Goal: Task Accomplishment & Management: Use online tool/utility

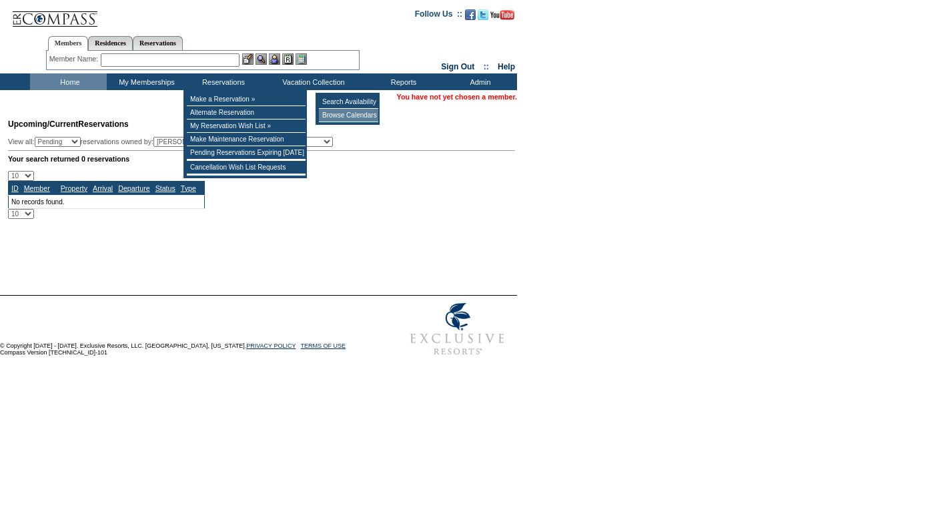
click at [358, 117] on td "Browse Calendars" at bounding box center [348, 115] width 59 height 13
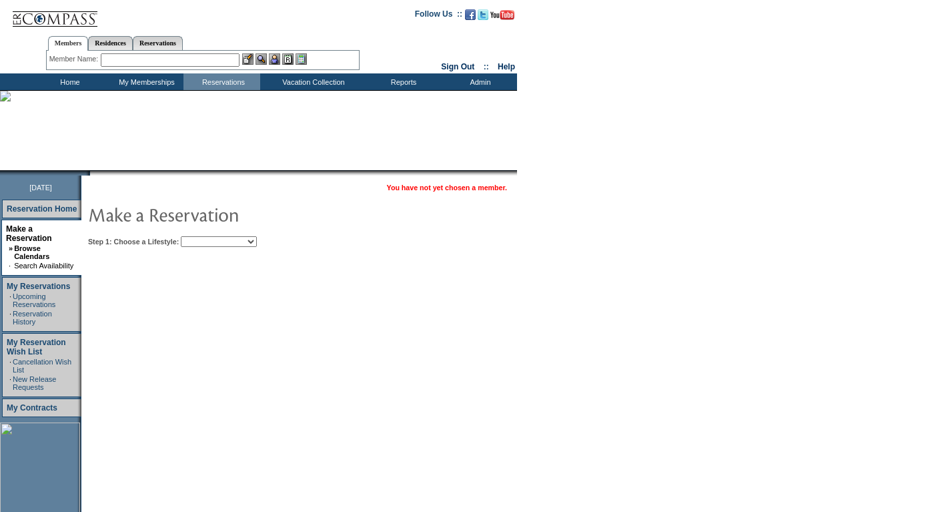
click at [257, 243] on select "Beach Leisure Metropolitan Mountain OIAL for Adventure OIAL for Couples OIAL fo…" at bounding box center [219, 241] width 76 height 11
select select "Beach"
click at [203, 237] on select "Beach Leisure Metropolitan Mountain OIAL for Adventure OIAL for Couples OIAL fo…" at bounding box center [219, 241] width 76 height 11
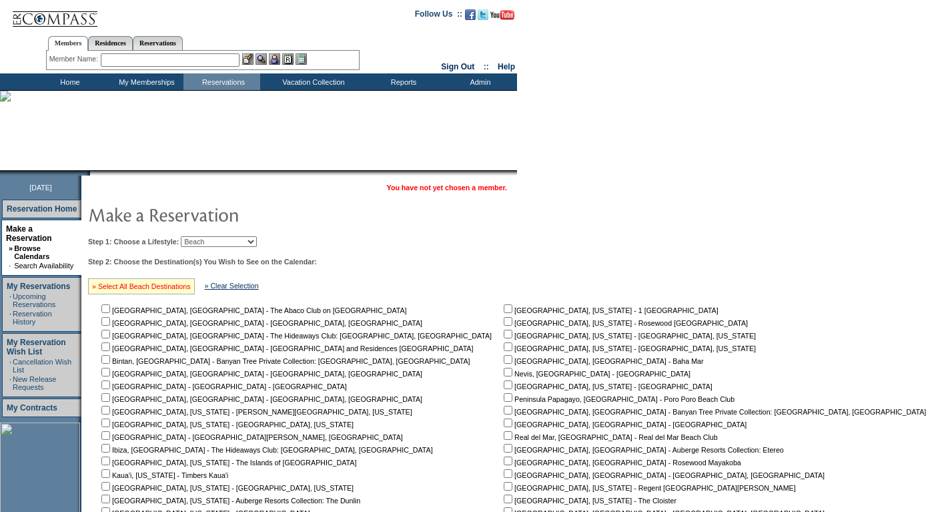
click at [169, 290] on link "» Select All Beach Destinations" at bounding box center [141, 286] width 99 height 8
checkbox input "true"
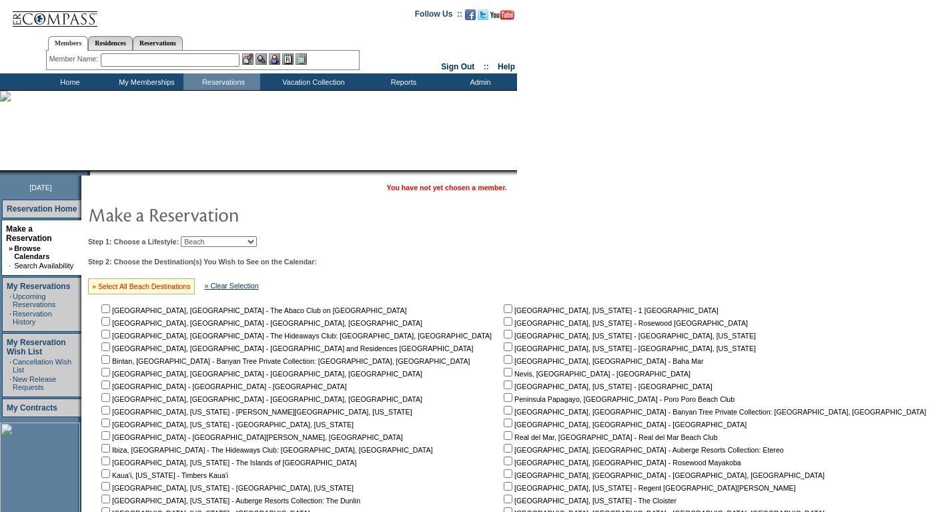
checkbox input "true"
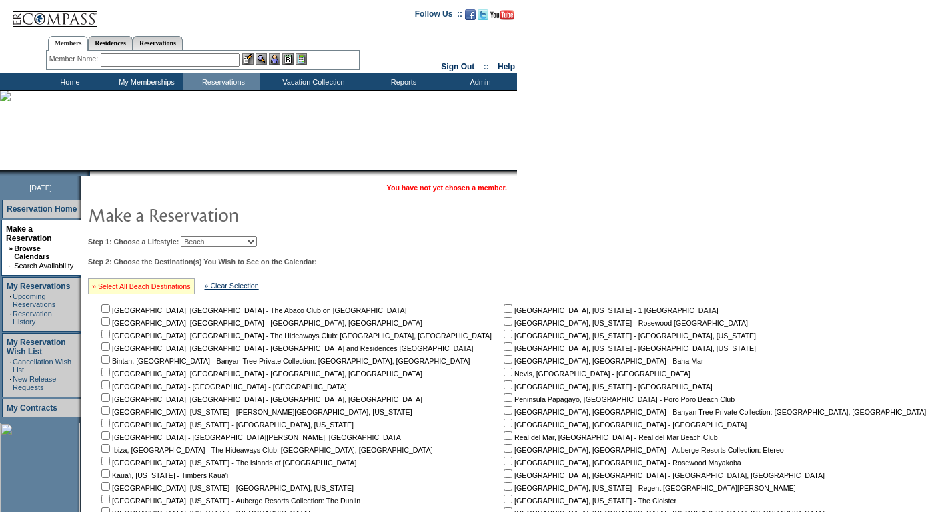
checkbox input "true"
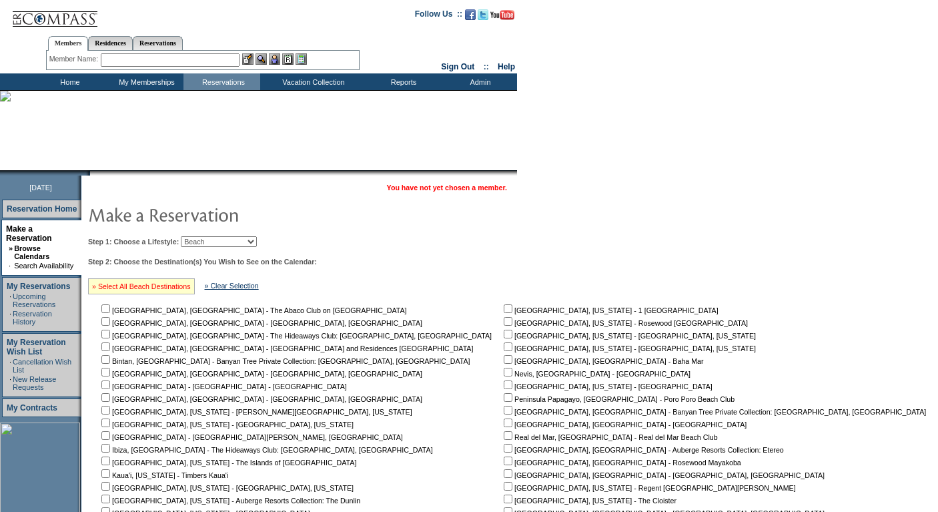
checkbox input "true"
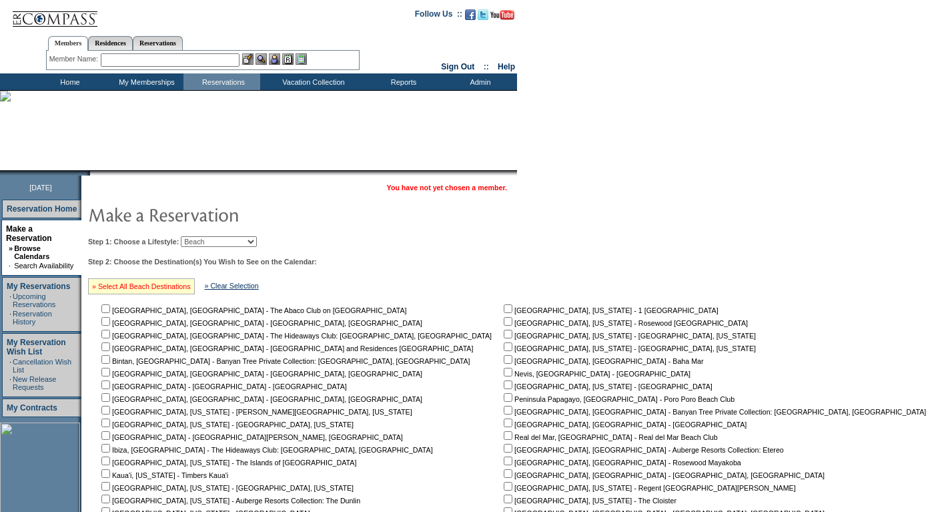
checkbox input "true"
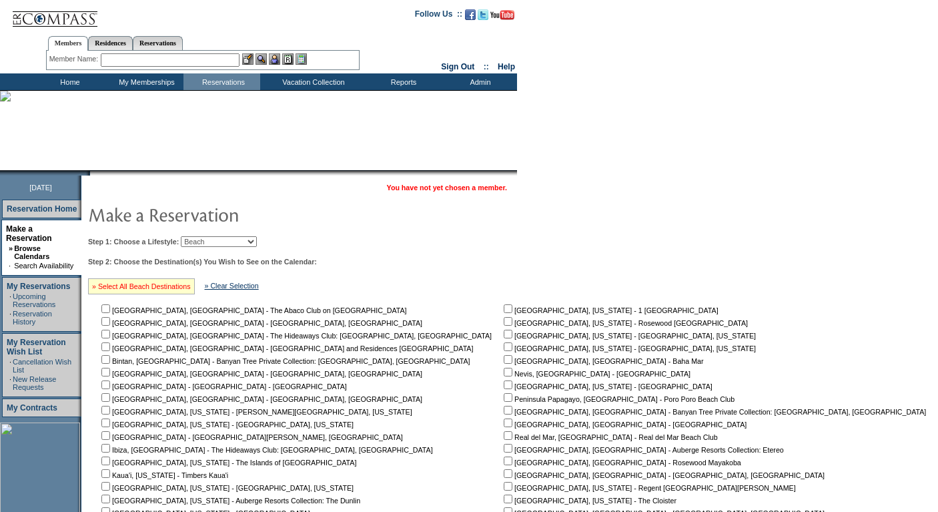
checkbox input "true"
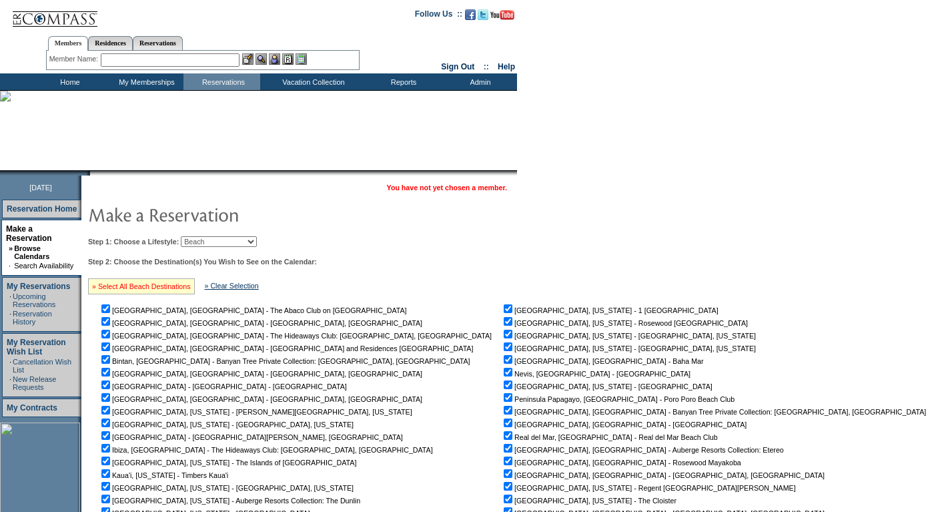
checkbox input "true"
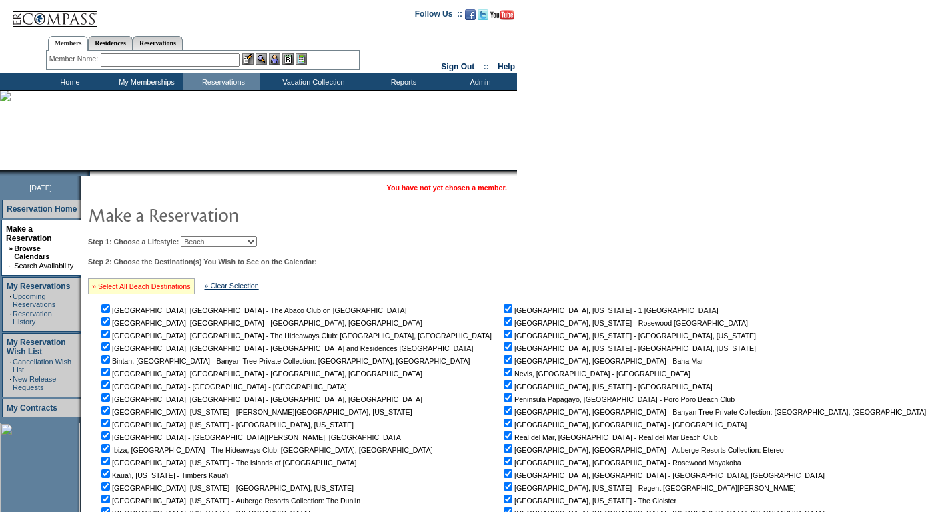
checkbox input "true"
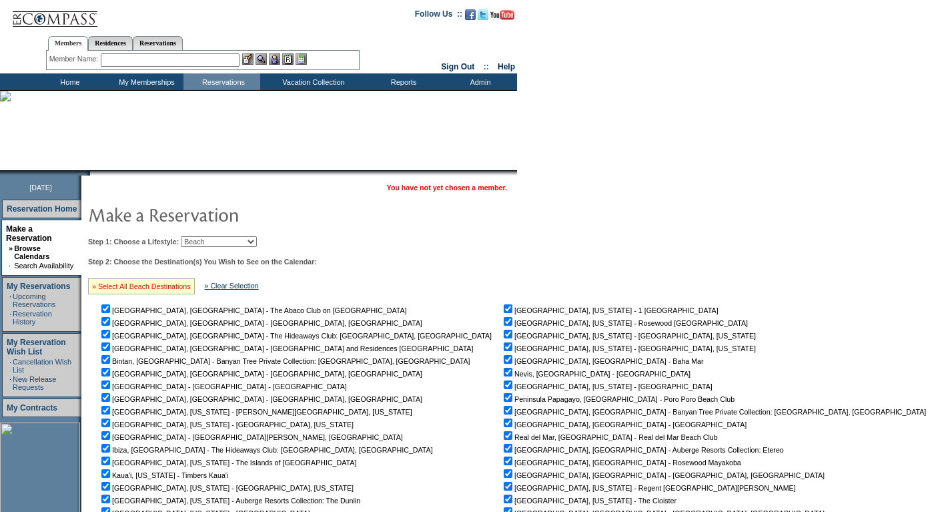
checkbox input "true"
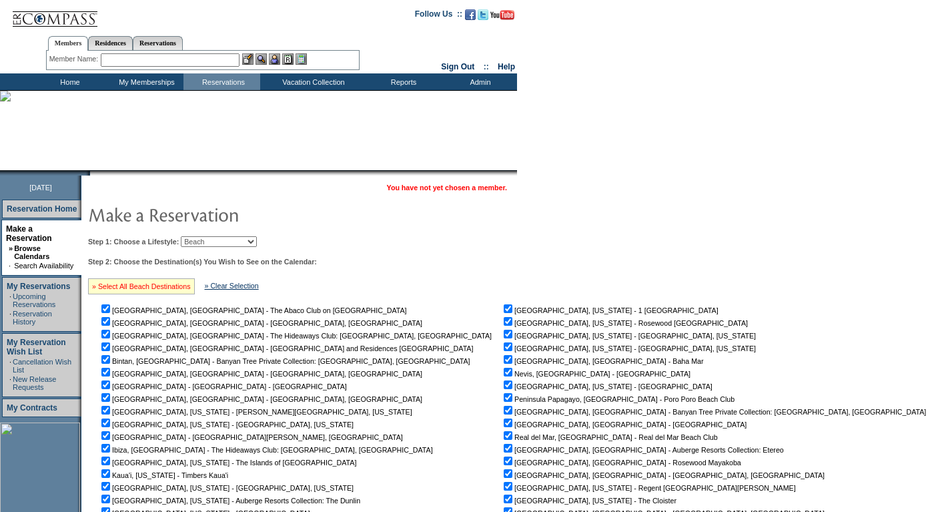
checkbox input "true"
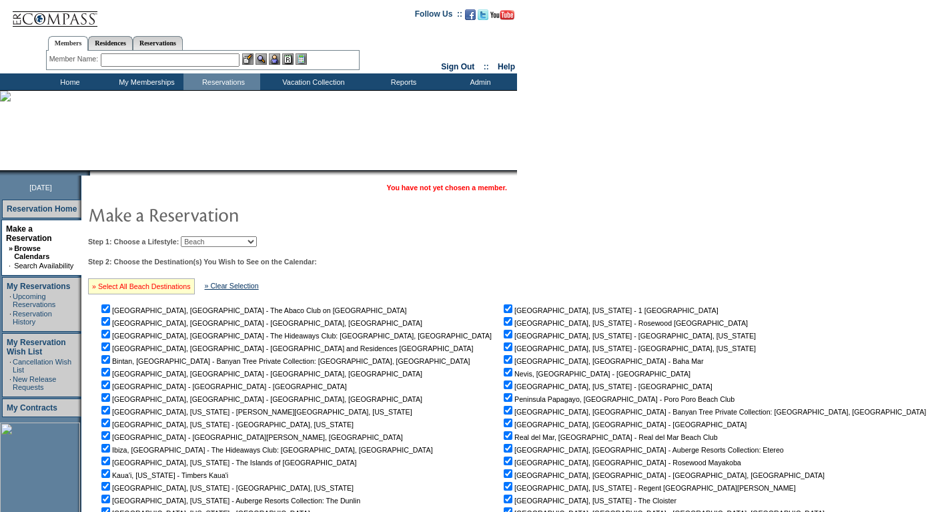
checkbox input "true"
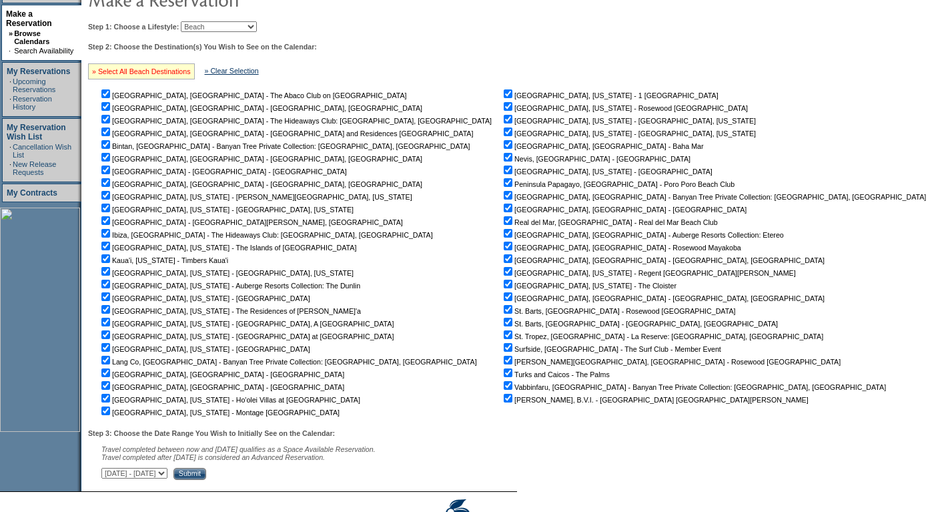
scroll to position [289, 0]
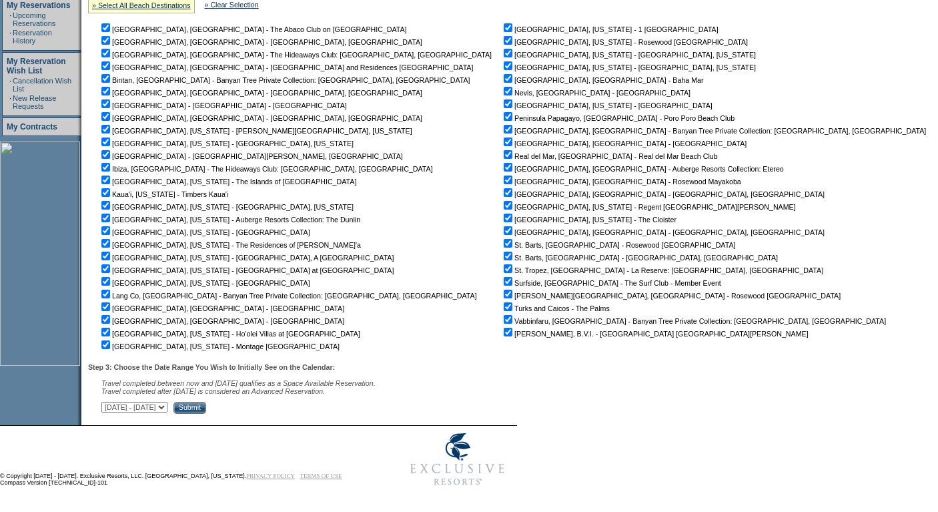
click at [167, 406] on select "September 2, 2025 - October 17, 2025 October 18, 2025 - December 1, 2025 Decemb…" at bounding box center [134, 407] width 66 height 11
select select "10/18/2025|12/1/2025"
click at [109, 402] on select "September 2, 2025 - October 17, 2025 October 18, 2025 - December 1, 2025 Decemb…" at bounding box center [134, 407] width 66 height 11
click at [206, 404] on input "Submit" at bounding box center [189, 408] width 33 height 12
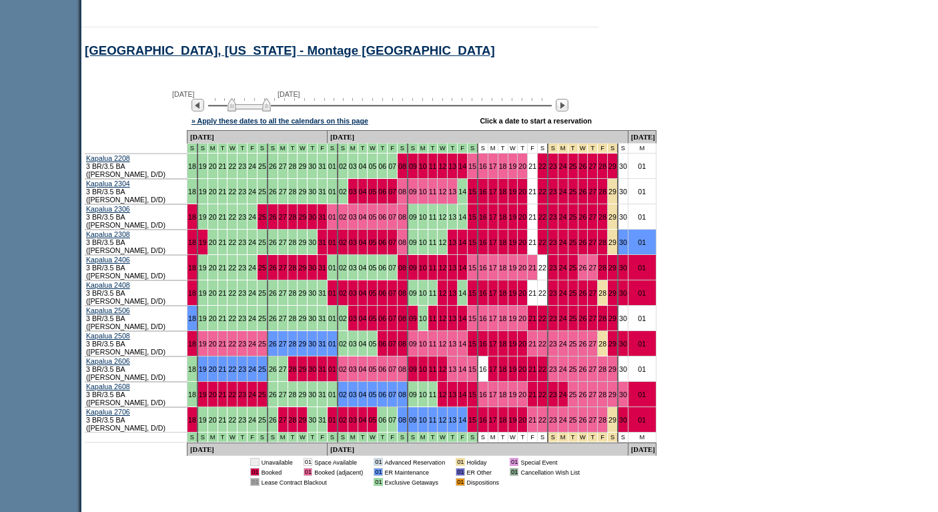
scroll to position [8726, 0]
